Goal: Information Seeking & Learning: Learn about a topic

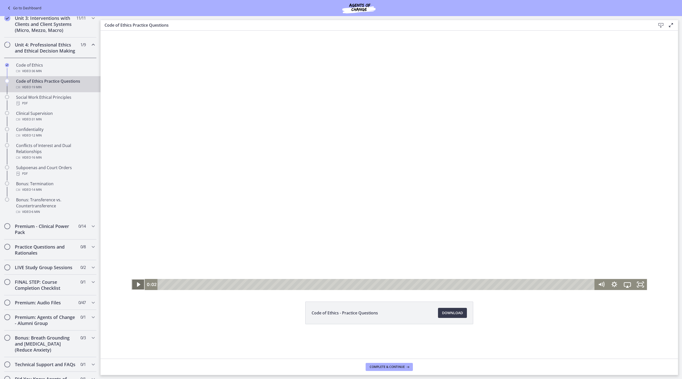
click at [133, 286] on icon "Play Video" at bounding box center [138, 284] width 13 height 11
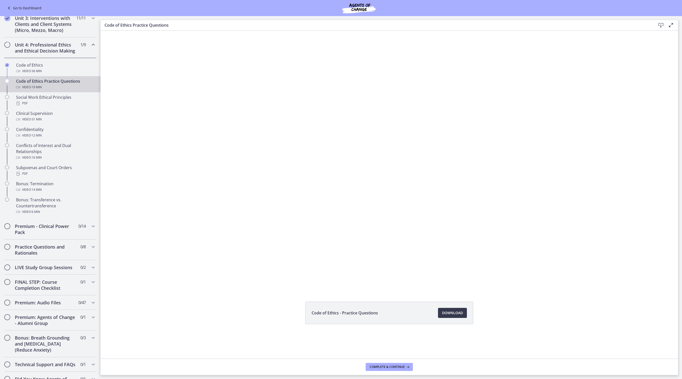
click at [152, 196] on div at bounding box center [390, 161] width 516 height 260
click at [405, 367] on span "Complete & continue" at bounding box center [387, 367] width 35 height 4
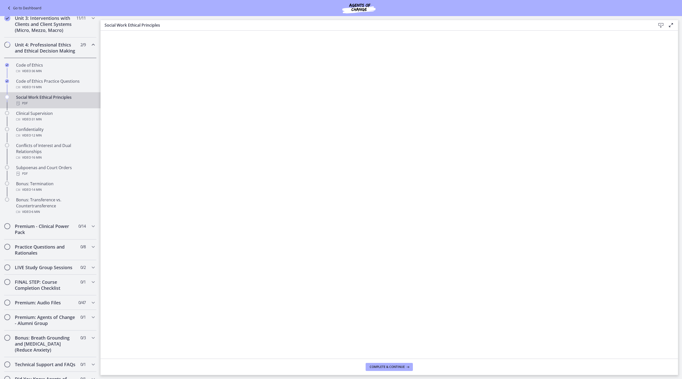
click at [660, 26] on icon at bounding box center [661, 25] width 6 height 6
click at [392, 365] on span "Complete & continue" at bounding box center [387, 367] width 35 height 4
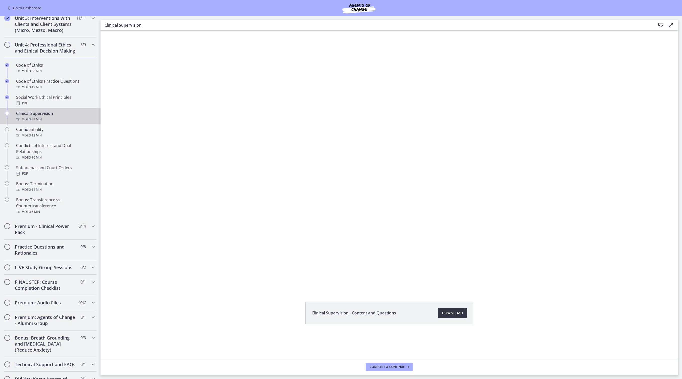
click at [463, 315] on span "Download Opens in a new window" at bounding box center [452, 313] width 21 height 6
click at [463, 316] on span "Download Opens in a new window" at bounding box center [452, 313] width 21 height 6
click at [463, 315] on span "Download Opens in a new window" at bounding box center [452, 313] width 21 height 6
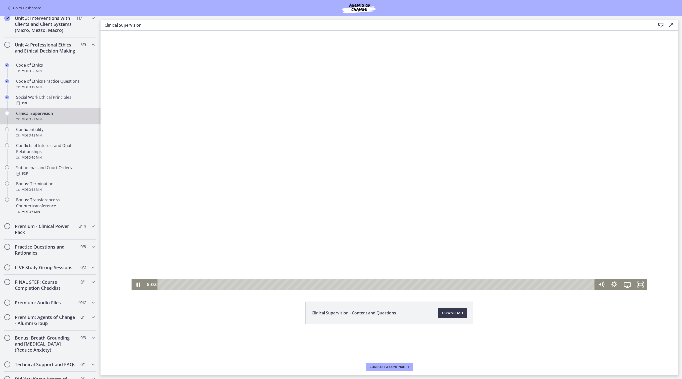
click at [260, 196] on div at bounding box center [390, 161] width 516 height 260
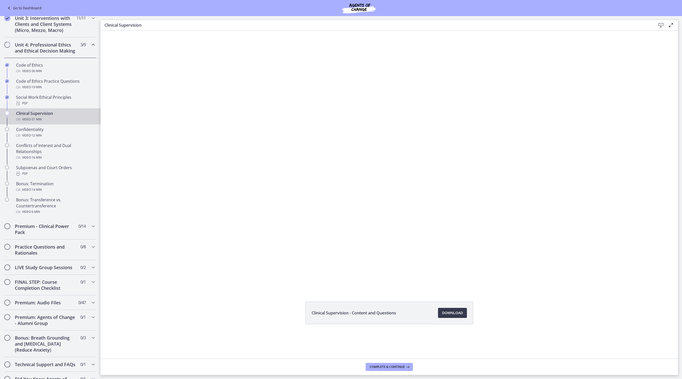
click at [260, 196] on div at bounding box center [390, 161] width 516 height 260
click at [132, 31] on button "Pause: cbe69t1t4o1cl02sihgg.mp4" at bounding box center [132, 31] width 0 height 0
click at [132, 31] on button "Play Video: cbe69t1t4o1cl02sihgg.mp4" at bounding box center [132, 31] width 0 height 0
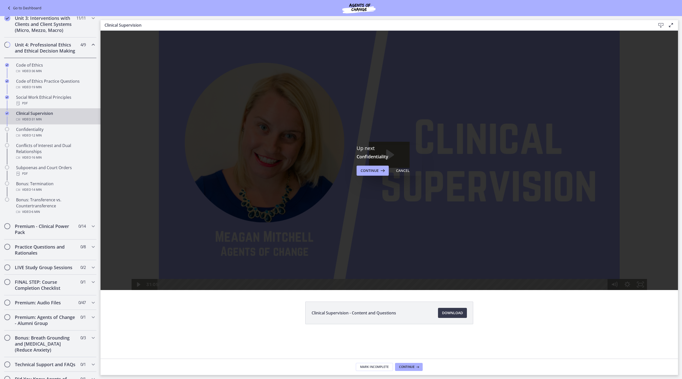
scroll to position [0, 0]
click at [379, 172] on span "Continue" at bounding box center [370, 171] width 18 height 6
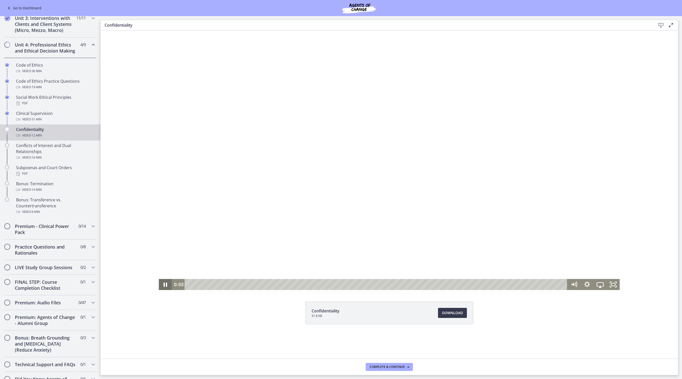
click at [159, 285] on icon "Pause" at bounding box center [165, 284] width 13 height 11
